Goal: Find contact information: Find contact information

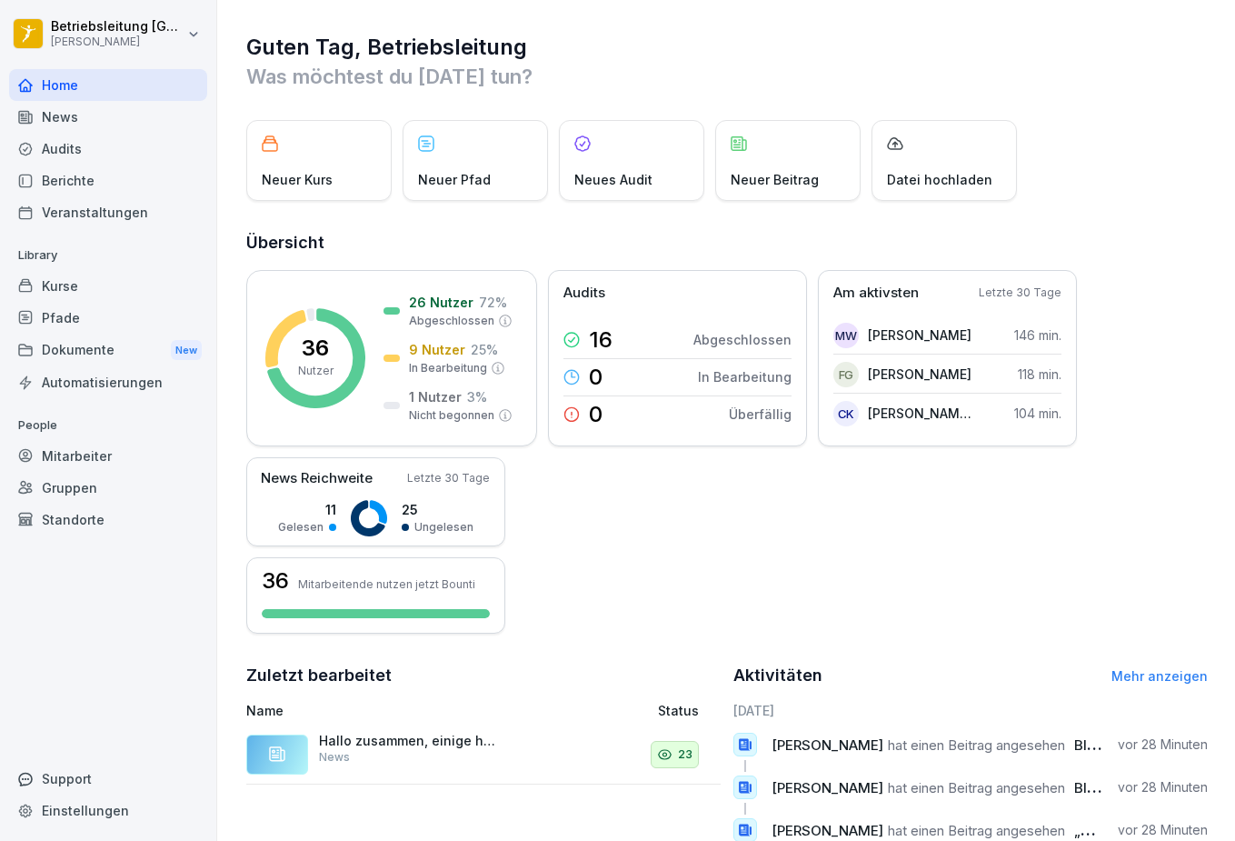
click at [85, 456] on div "Mitarbeiter" at bounding box center [108, 456] width 198 height 32
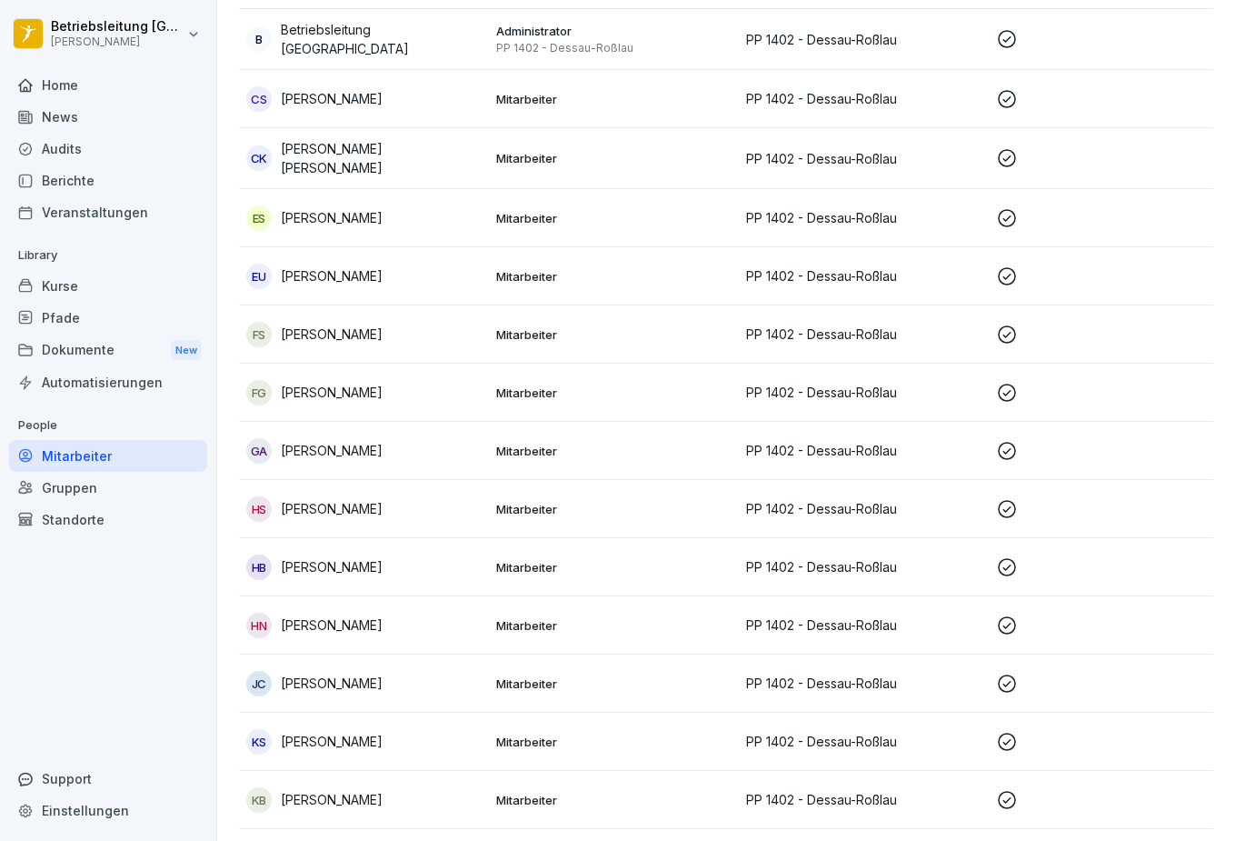
scroll to position [727, 0]
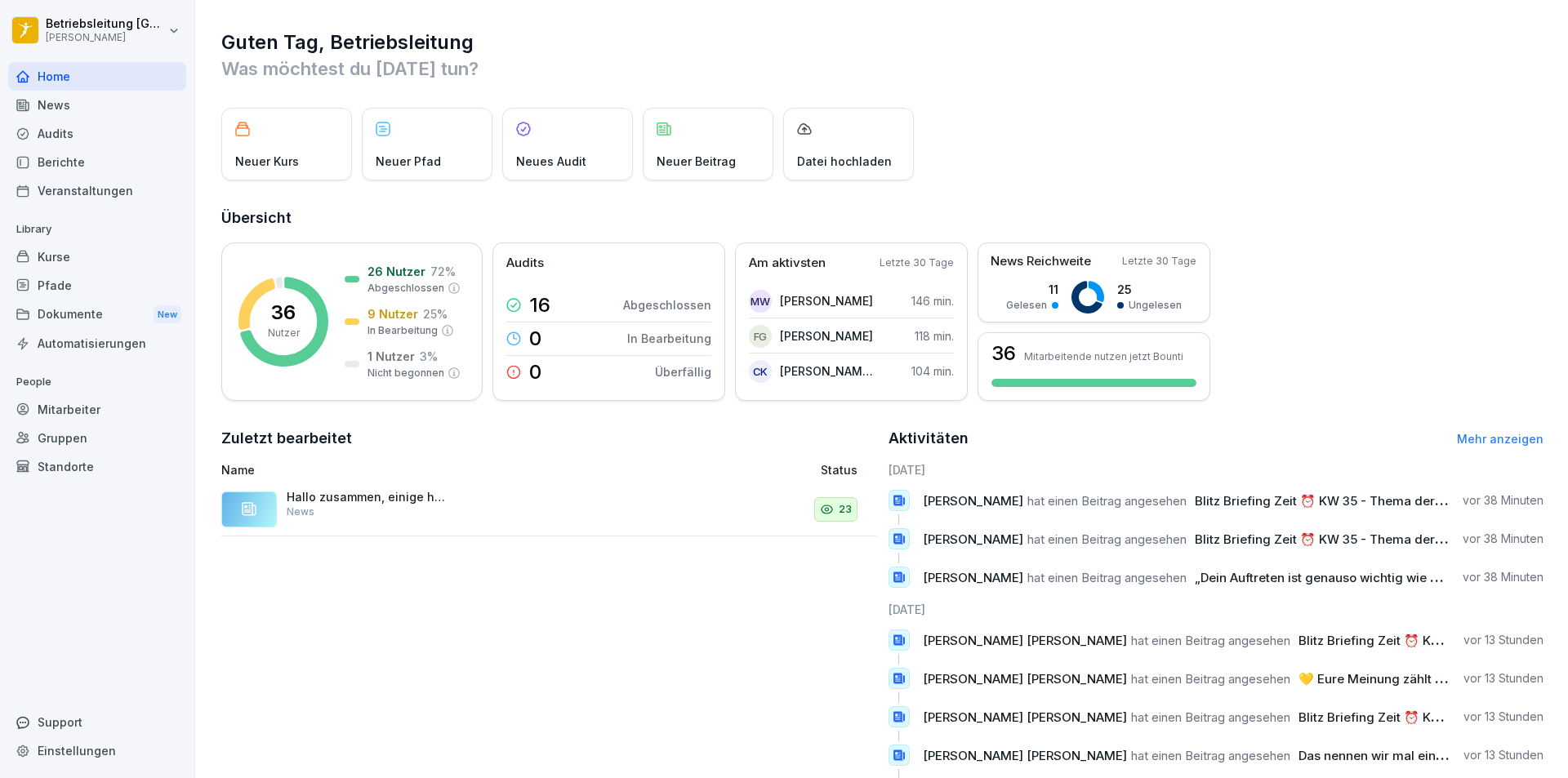
click at [105, 406] on div "Mitarbeiter" at bounding box center [97, 410] width 178 height 29
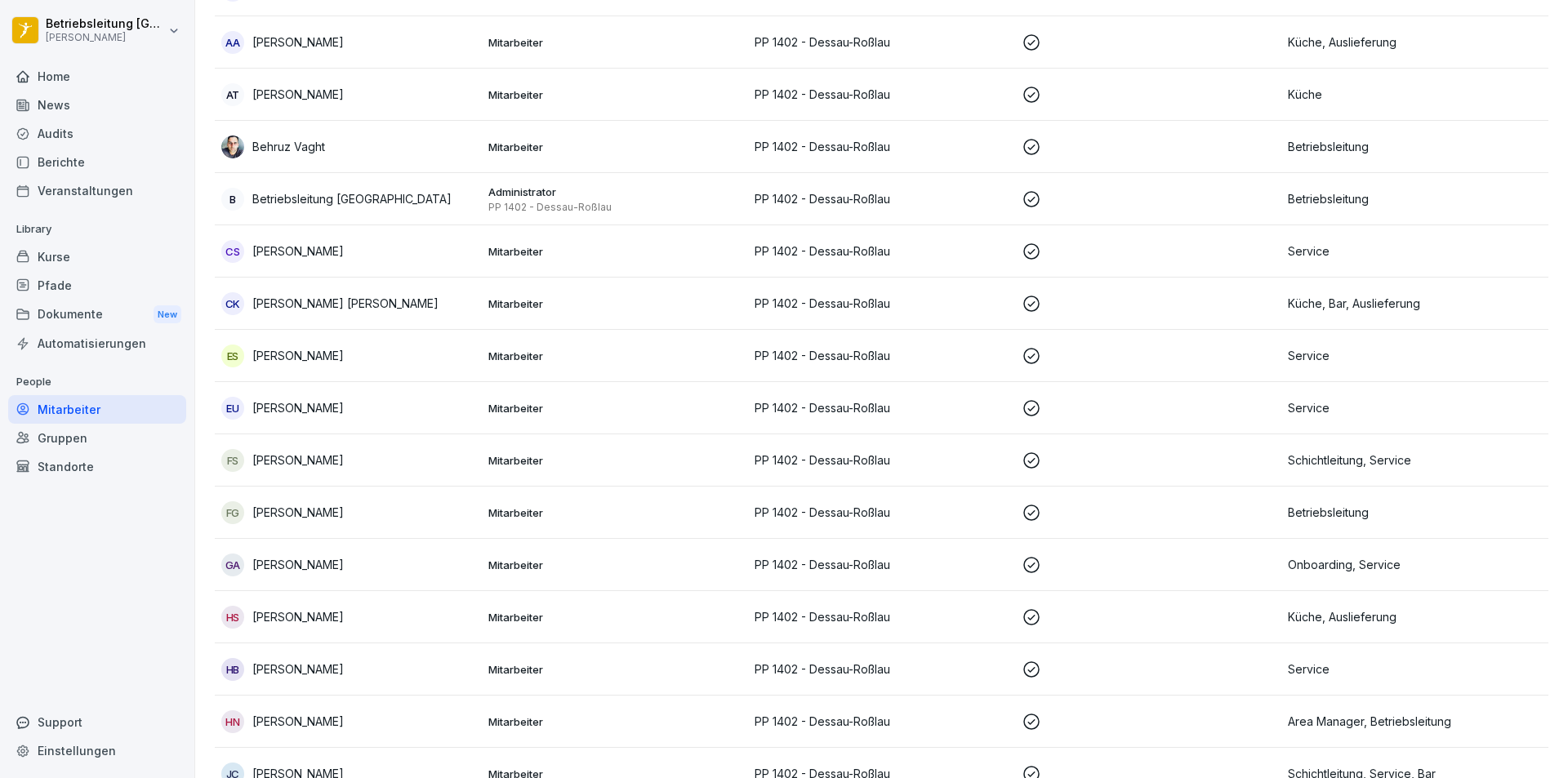
scroll to position [571, 0]
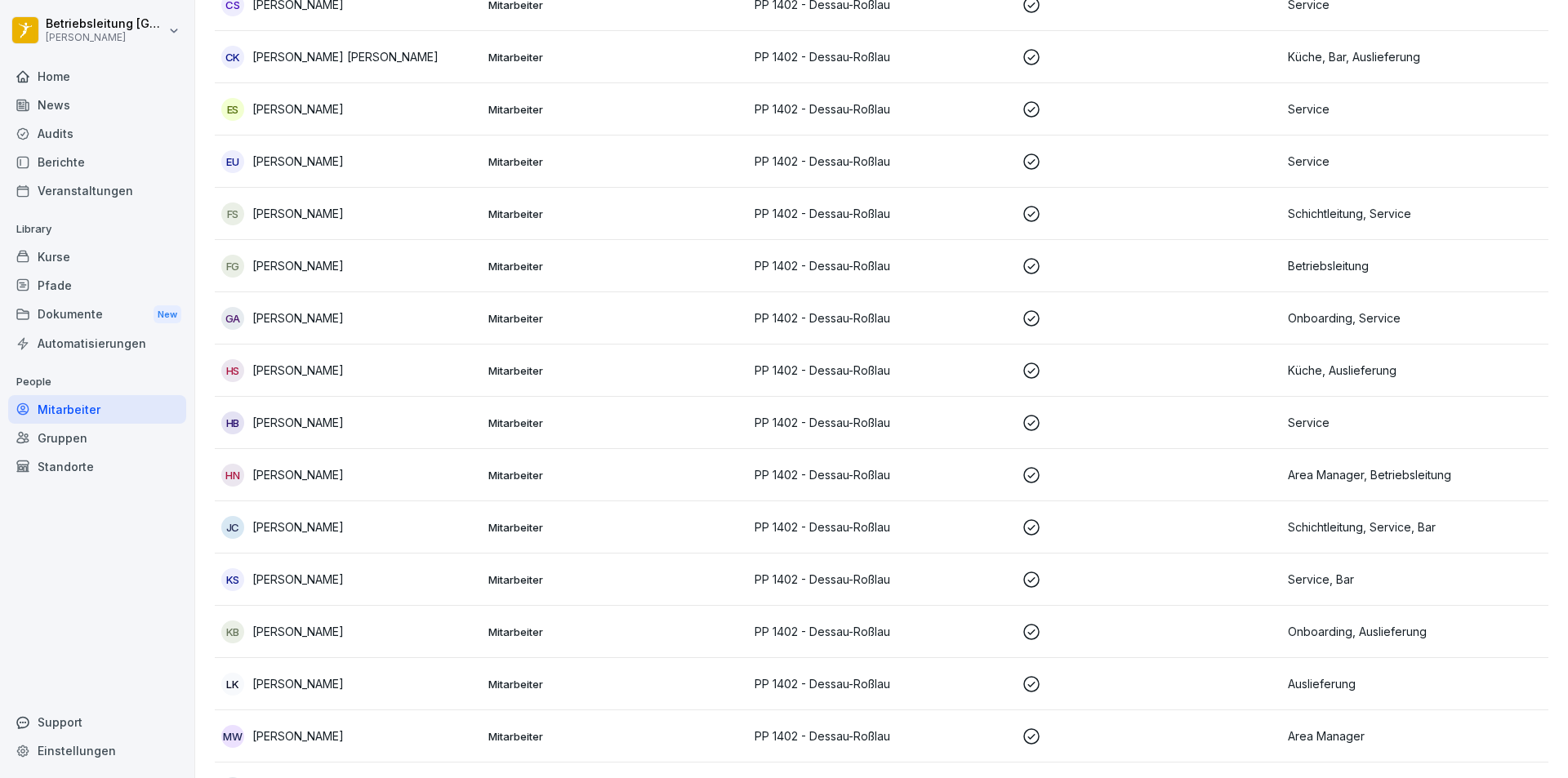
click at [332, 262] on p "[PERSON_NAME]" at bounding box center [298, 265] width 92 height 17
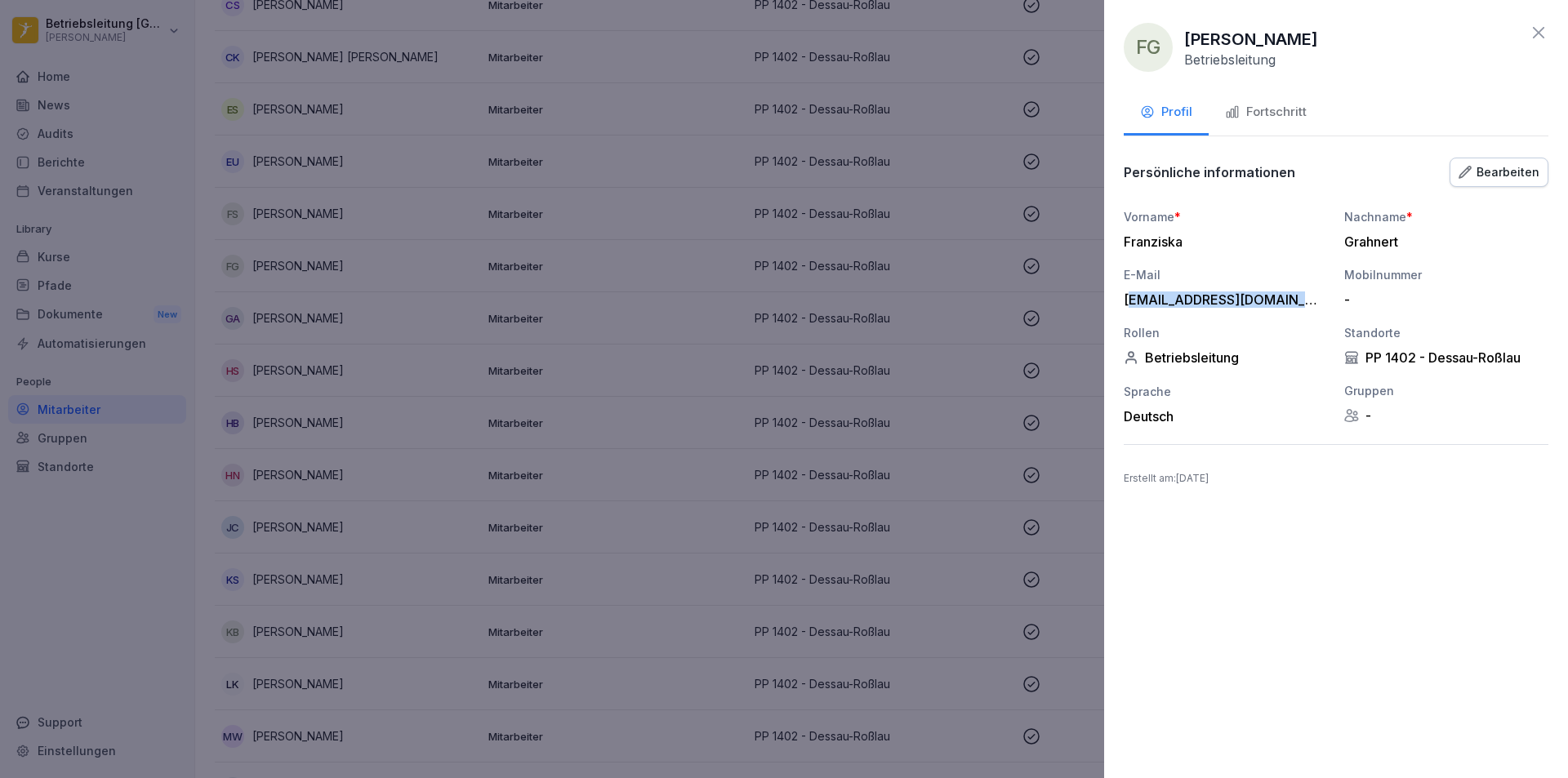
drag, startPoint x: 1129, startPoint y: 302, endPoint x: 1296, endPoint y: 304, distance: 167.0
click at [1296, 304] on div "[EMAIL_ADDRESS][DOMAIN_NAME]" at bounding box center [1222, 300] width 196 height 16
click at [1126, 297] on div "[EMAIL_ADDRESS][DOMAIN_NAME]" at bounding box center [1222, 300] width 196 height 16
drag, startPoint x: 1126, startPoint y: 297, endPoint x: 1312, endPoint y: 305, distance: 186.2
click at [1312, 305] on div "[EMAIL_ADDRESS][DOMAIN_NAME]" at bounding box center [1222, 300] width 196 height 16
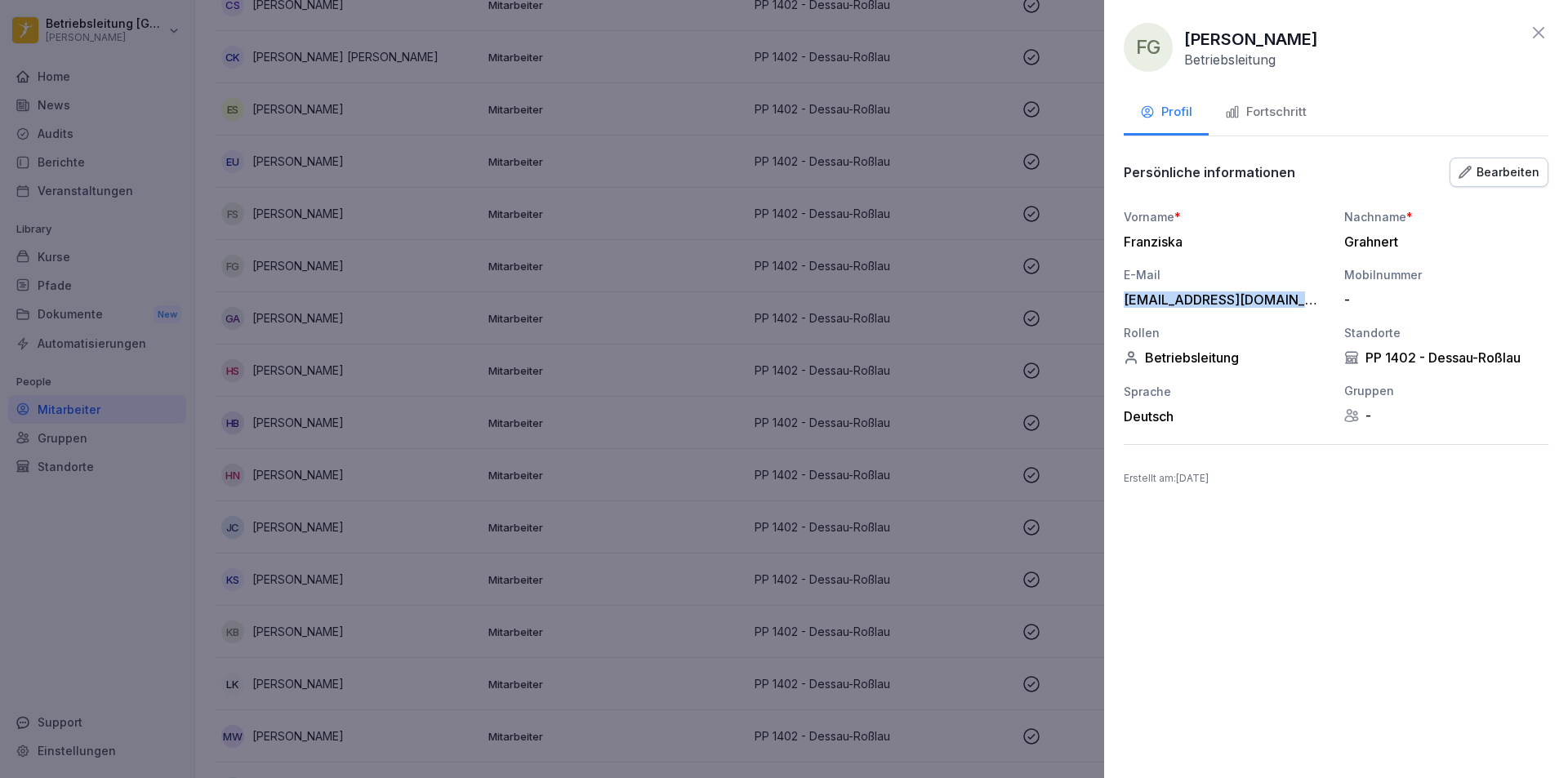
copy div "[EMAIL_ADDRESS][DOMAIN_NAME]"
